Goal: Check status

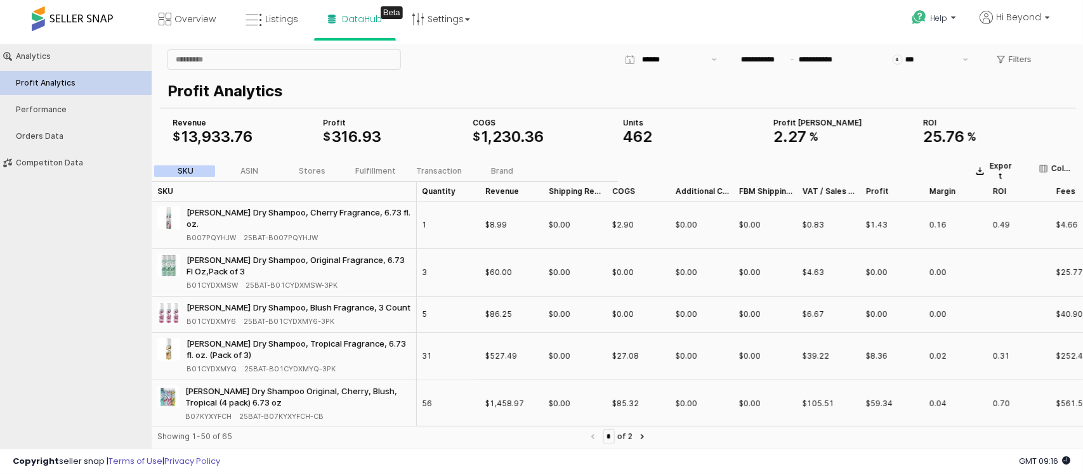
click at [223, 131] on span "933" at bounding box center [216, 136] width 28 height 18
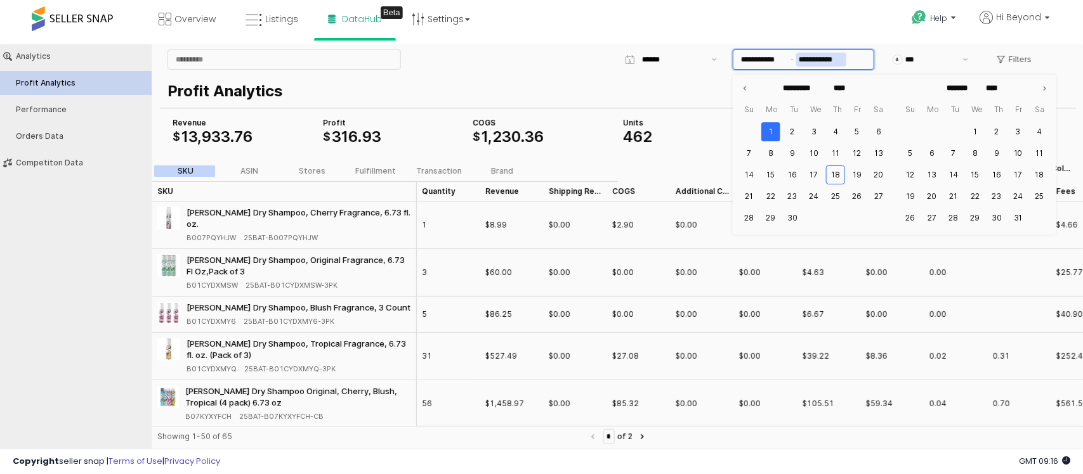
click at [832, 60] on input "**********" at bounding box center [821, 59] width 50 height 14
click at [812, 171] on button "17" at bounding box center [813, 174] width 19 height 19
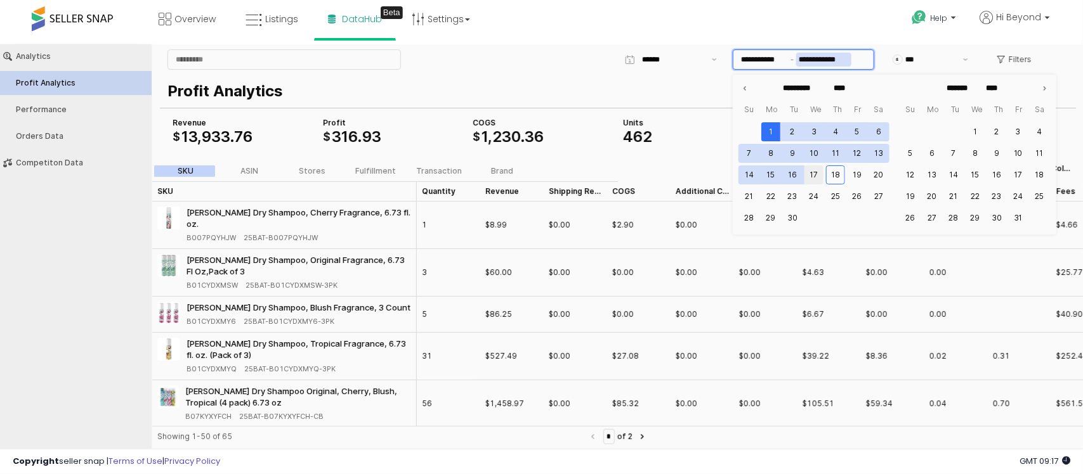
click at [813, 171] on button "17" at bounding box center [813, 174] width 19 height 19
click at [818, 171] on button "17" at bounding box center [813, 174] width 19 height 19
click at [794, 171] on button "16" at bounding box center [792, 174] width 19 height 19
type input "**********"
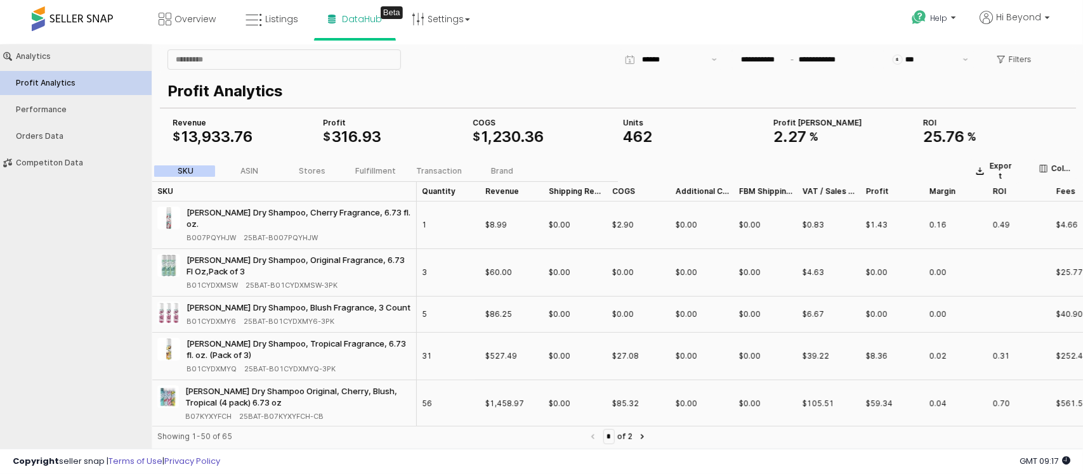
click at [686, 112] on div "Profit Analytics COGS $ 1 , 230 . 36 Revenue $ 13 , 933 . 76 Profit $ 316 . 93 …" at bounding box center [618, 112] width 916 height 81
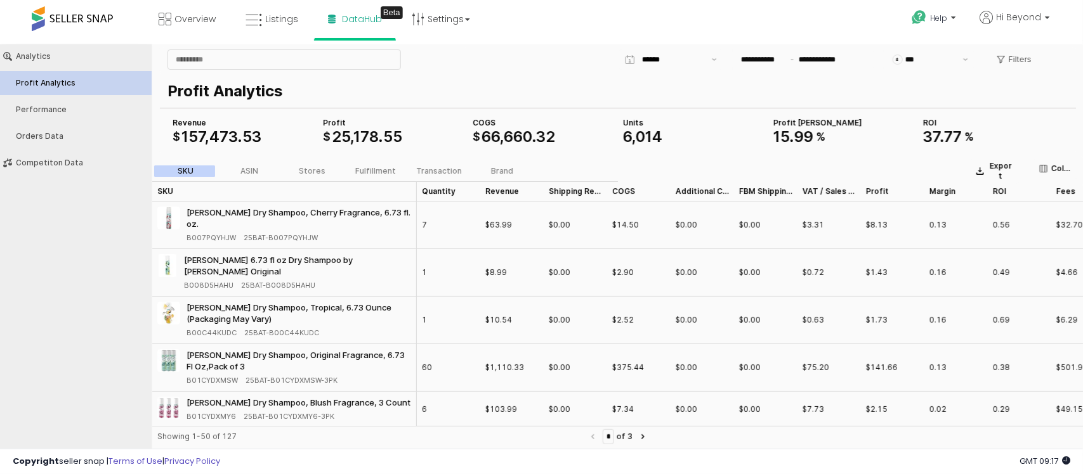
click at [217, 140] on span "473" at bounding box center [223, 136] width 28 height 18
click at [363, 140] on span "178" at bounding box center [365, 136] width 25 height 18
click at [501, 134] on span "," at bounding box center [502, 136] width 4 height 18
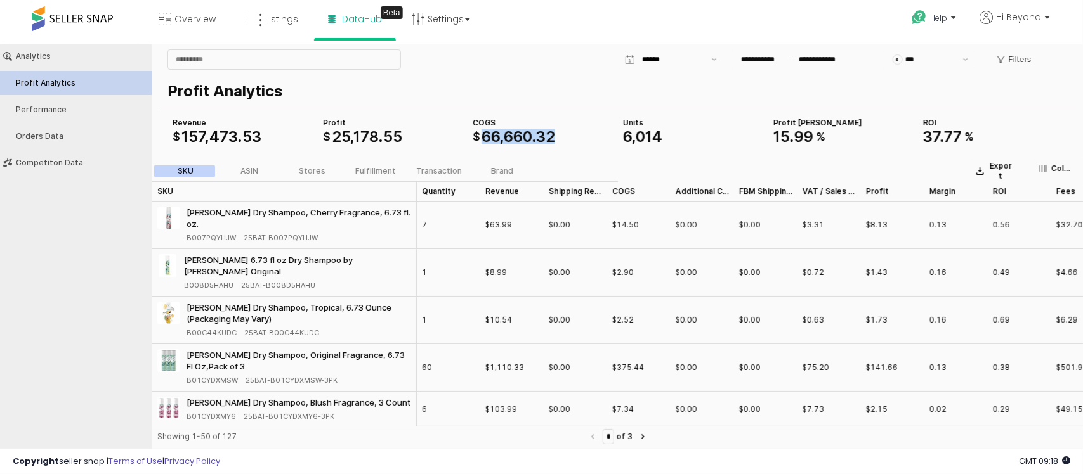
click at [501, 134] on span "," at bounding box center [502, 136] width 4 height 18
drag, startPoint x: 493, startPoint y: 415, endPoint x: 325, endPoint y: 502, distance: 189.5
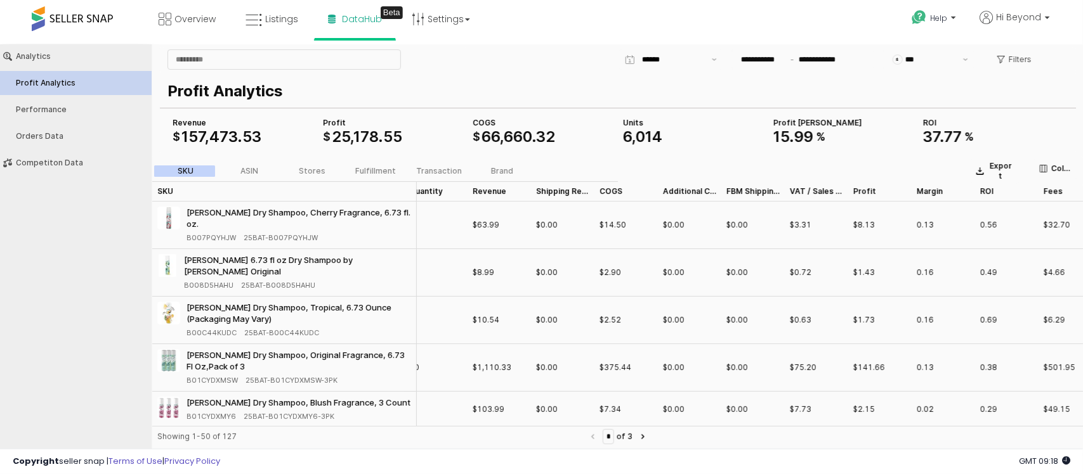
drag, startPoint x: 797, startPoint y: 393, endPoint x: 723, endPoint y: 410, distance: 75.7
click at [723, 427] on div "$0.00" at bounding box center [752, 451] width 63 height 48
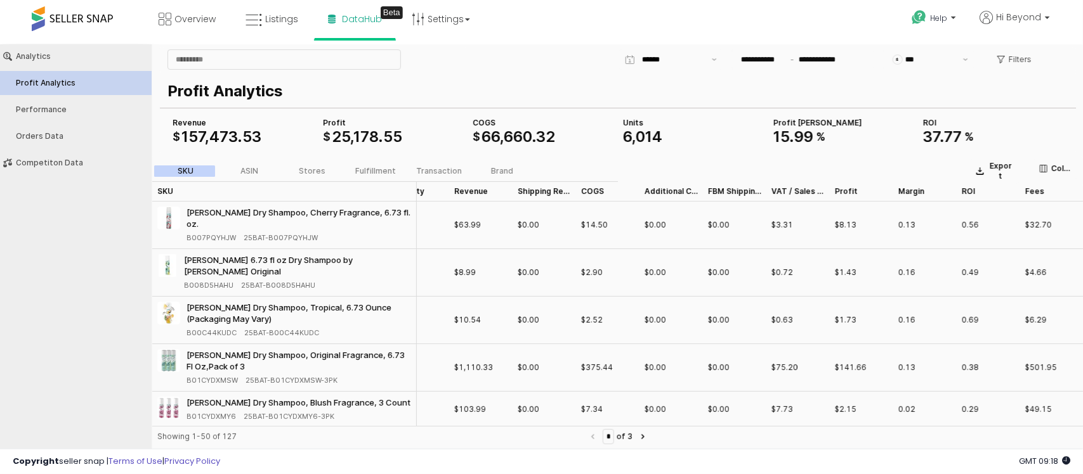
scroll to position [0, 43]
